Goal: Contribute content: Add original content to the website for others to see

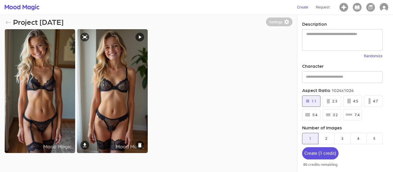
click at [105, 113] on img at bounding box center [112, 90] width 70 height 123
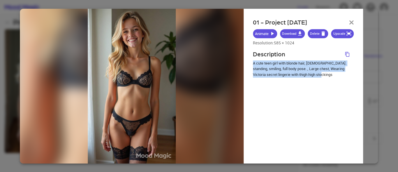
drag, startPoint x: 324, startPoint y: 74, endPoint x: 251, endPoint y: 61, distance: 74.5
click at [251, 61] on div "01 - Project [DATE] Animate Download Delete Upscale Resolution: 585 × 1024 Desc…" at bounding box center [302, 85] width 119 height 154
copy p "A cute teen girl with blonde hair, [DEMOGRAPHIC_DATA]. standing, smiling, full …"
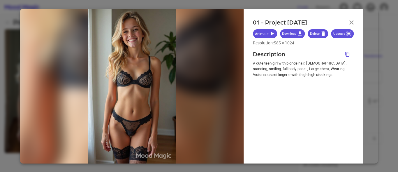
click at [349, 20] on header "01 - Project [DATE]" at bounding box center [303, 23] width 101 height 11
click at [351, 23] on img "button" at bounding box center [351, 22] width 5 height 4
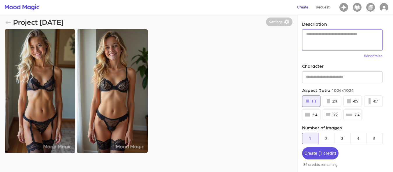
click at [307, 36] on textarea at bounding box center [342, 39] width 72 height 17
paste textarea "**********"
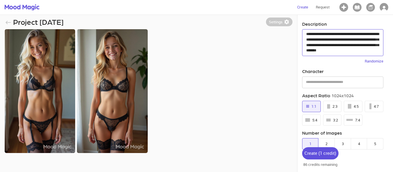
drag, startPoint x: 360, startPoint y: 34, endPoint x: 312, endPoint y: 39, distance: 48.3
click at [312, 39] on textarea "**********" at bounding box center [342, 42] width 73 height 22
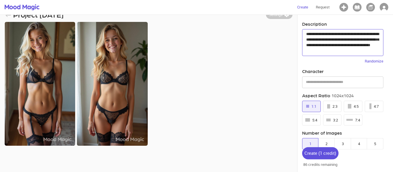
scroll to position [15, 0]
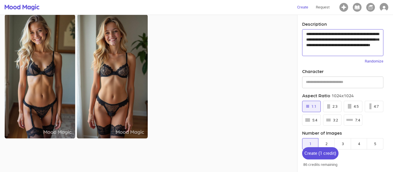
type textarea "**********"
click at [354, 107] on div "4:5" at bounding box center [353, 106] width 11 height 7
click at [326, 142] on div "Create ( 1 credit ) 86 credits remaining" at bounding box center [320, 157] width 46 height 30
click at [326, 144] on div "Create ( 1 credit ) 86 credits remaining" at bounding box center [320, 157] width 46 height 30
click at [326, 141] on button "2" at bounding box center [326, 143] width 17 height 11
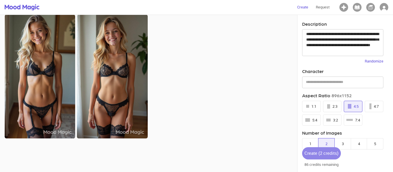
click at [326, 155] on div "Create ( 2 credits )" at bounding box center [321, 153] width 34 height 8
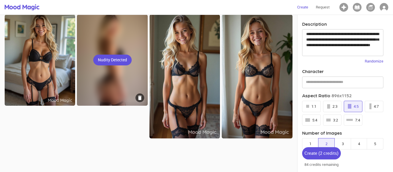
click at [114, 54] on div "Nudity Detected" at bounding box center [112, 60] width 70 height 91
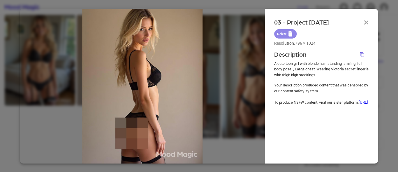
click at [282, 32] on button "Delete" at bounding box center [285, 33] width 22 height 9
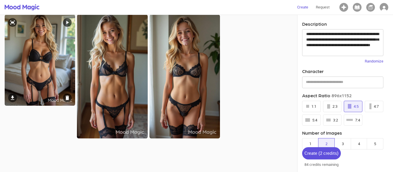
click at [34, 62] on img at bounding box center [40, 60] width 70 height 91
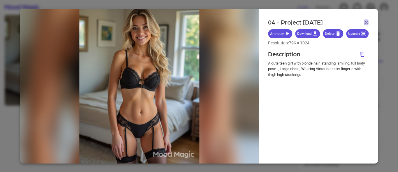
click at [366, 22] on img "button" at bounding box center [366, 22] width 5 height 4
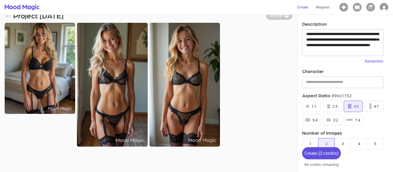
scroll to position [0, 0]
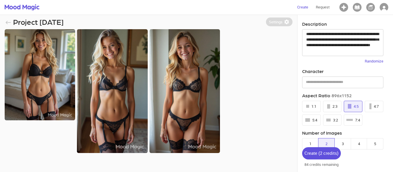
click at [276, 22] on button "Settings" at bounding box center [279, 21] width 26 height 9
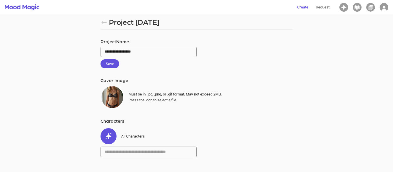
scroll to position [15, 0]
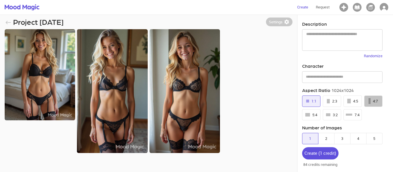
click at [368, 103] on button "4:7" at bounding box center [373, 100] width 18 height 11
click at [309, 31] on div "* ​" at bounding box center [342, 40] width 80 height 22
paste textarea "**********"
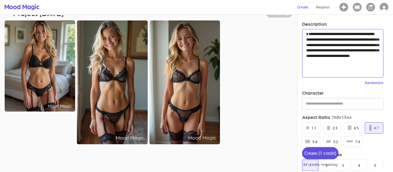
scroll to position [15, 0]
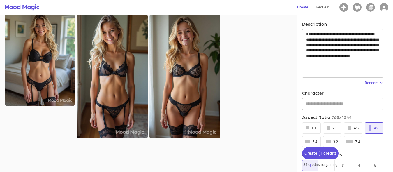
click at [326, 167] on div "Create ( 1 credit ) 84 credits remaining" at bounding box center [320, 157] width 46 height 30
click at [324, 153] on div "Create ( 1 credit )" at bounding box center [320, 153] width 32 height 8
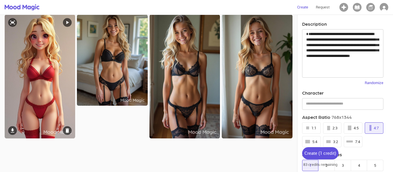
click at [66, 126] on img at bounding box center [40, 76] width 70 height 123
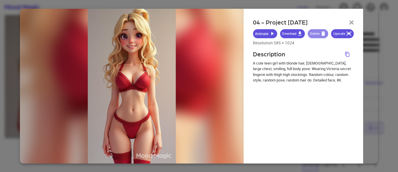
click at [315, 32] on button "Delete" at bounding box center [317, 33] width 20 height 9
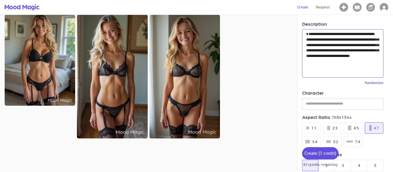
click at [351, 67] on textarea "**********" at bounding box center [342, 52] width 73 height 43
type textarea "**********"
click at [329, 153] on div "Create ( 1 credit )" at bounding box center [320, 153] width 32 height 8
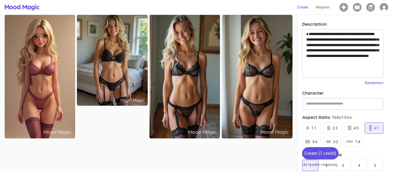
scroll to position [0, 0]
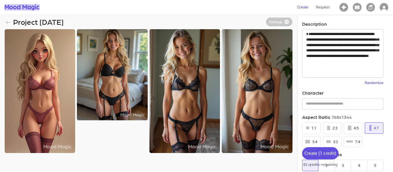
click at [9, 10] on img "button" at bounding box center [22, 7] width 35 height 6
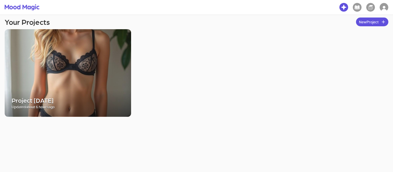
click at [385, 10] on img "button" at bounding box center [383, 7] width 9 height 9
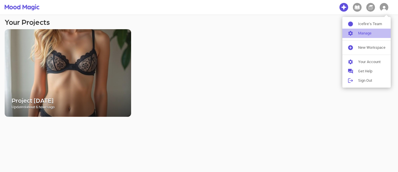
click at [357, 33] on div at bounding box center [352, 33] width 10 height 6
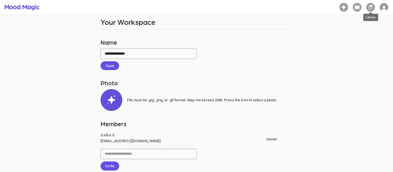
click at [369, 7] on img "Library" at bounding box center [370, 7] width 9 height 9
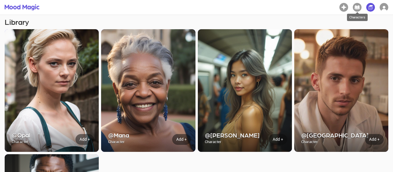
click at [358, 7] on img "Characters" at bounding box center [357, 7] width 9 height 9
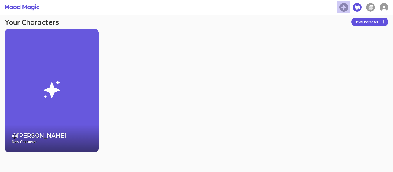
click at [341, 8] on img "Projects" at bounding box center [343, 7] width 9 height 9
